Goal: Find specific page/section: Find specific page/section

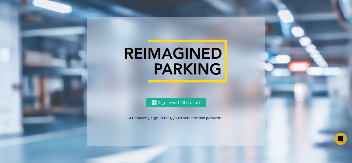
click at [159, 116] on link "sign in" at bounding box center [157, 118] width 12 height 5
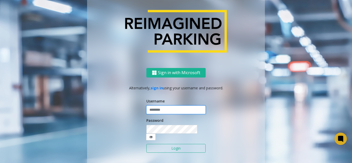
click at [167, 112] on input "text" at bounding box center [176, 110] width 59 height 9
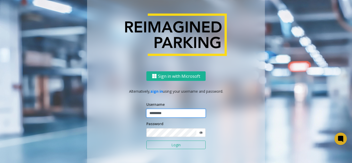
type input "*********"
click at [147, 141] on button "Login" at bounding box center [176, 145] width 59 height 9
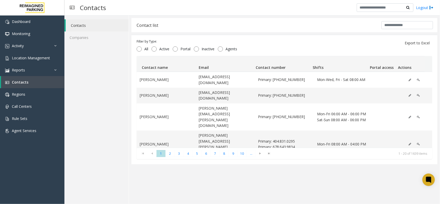
click at [97, 65] on div "Contacts Companies" at bounding box center [96, 109] width 64 height 189
click at [40, 45] on link "Activity" at bounding box center [32, 46] width 64 height 12
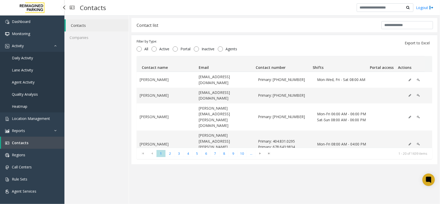
click at [33, 57] on link "Daily Activity" at bounding box center [32, 58] width 64 height 12
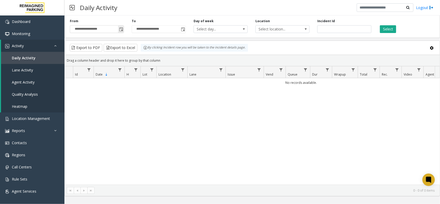
click at [119, 29] on span "Toggle popup" at bounding box center [121, 29] width 4 height 4
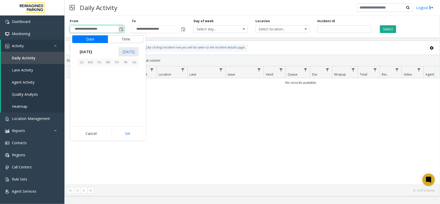
scroll to position [92486, 0]
click at [107, 98] on span "20" at bounding box center [108, 97] width 9 height 9
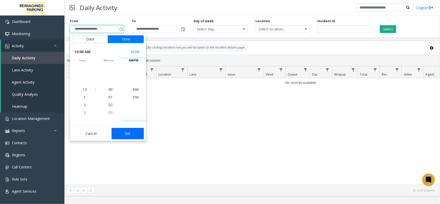
click at [131, 133] on button "Set" at bounding box center [128, 133] width 33 height 11
type input "**********"
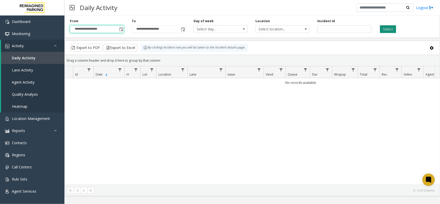
click at [352, 27] on button "Select" at bounding box center [388, 29] width 16 height 8
